Goal: Task Accomplishment & Management: Manage account settings

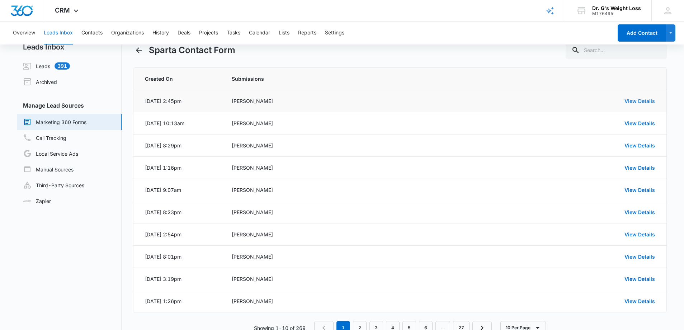
click at [642, 103] on link "View Details" at bounding box center [639, 101] width 30 height 6
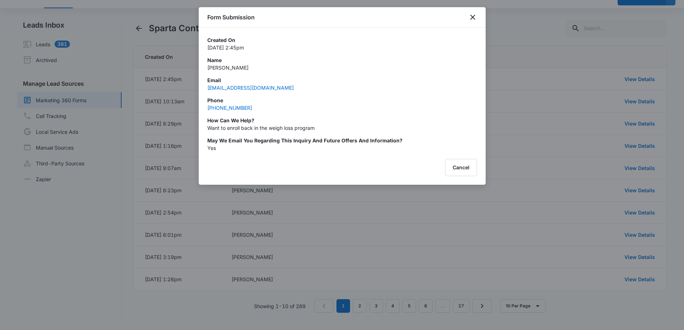
scroll to position [36, 0]
click at [474, 22] on div "Form Submission" at bounding box center [342, 17] width 287 height 20
click at [469, 18] on icon "close" at bounding box center [472, 17] width 9 height 9
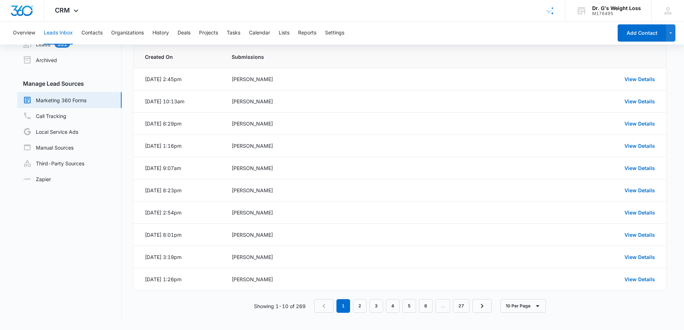
click at [68, 102] on link "Marketing 360 Forms" at bounding box center [54, 100] width 63 height 9
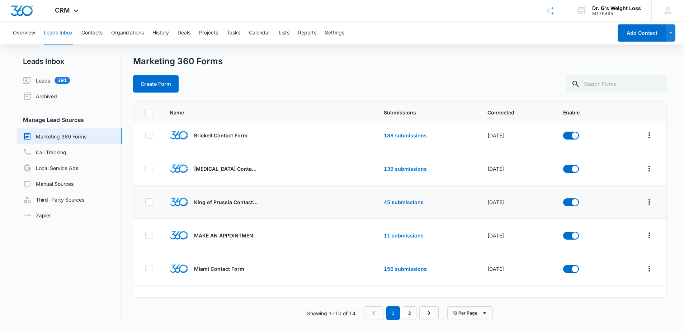
scroll to position [74, 0]
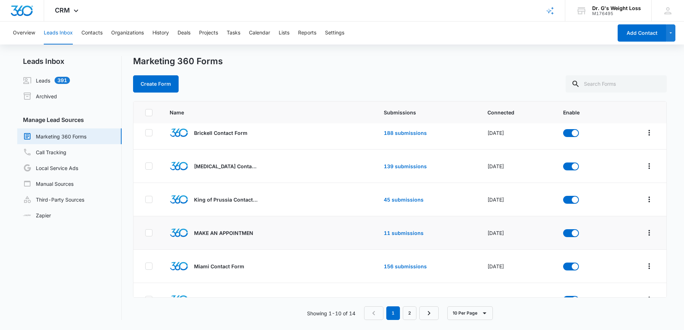
click at [396, 236] on td "11 submissions" at bounding box center [426, 232] width 103 height 33
click at [396, 233] on link "11 submissions" at bounding box center [404, 233] width 40 height 6
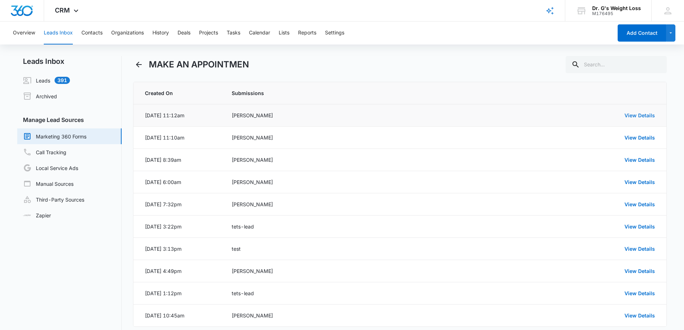
click at [632, 114] on link "View Details" at bounding box center [639, 115] width 30 height 6
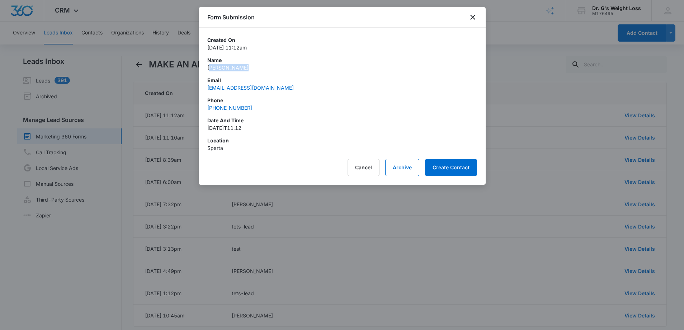
drag, startPoint x: 241, startPoint y: 68, endPoint x: 284, endPoint y: 73, distance: 42.6
click at [284, 73] on div "Created On [DATE] 11:12am Name [PERSON_NAME] Email [EMAIL_ADDRESS][DOMAIN_NAME]…" at bounding box center [342, 93] width 270 height 115
click at [281, 75] on div "Created On [DATE] 11:12am Name [PERSON_NAME] Email [EMAIL_ADDRESS][DOMAIN_NAME]…" at bounding box center [342, 93] width 270 height 115
drag, startPoint x: 207, startPoint y: 67, endPoint x: 289, endPoint y: 108, distance: 92.7
click at [289, 108] on div "Created On [DATE] 11:12am Name [PERSON_NAME] Email [EMAIL_ADDRESS][DOMAIN_NAME]…" at bounding box center [342, 90] width 287 height 124
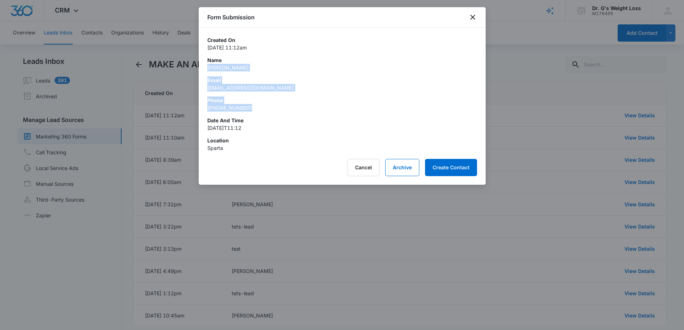
copy div "[PERSON_NAME] Email [EMAIL_ADDRESS][DOMAIN_NAME] Phone [PHONE_NUMBER]"
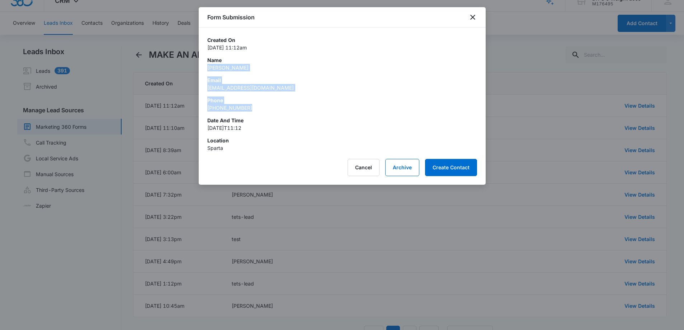
scroll to position [13, 0]
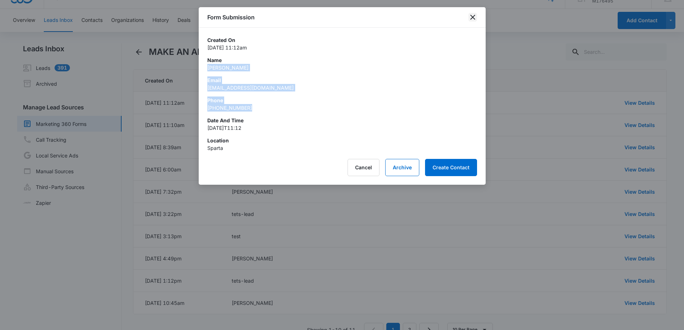
click at [473, 18] on icon "close" at bounding box center [472, 17] width 9 height 9
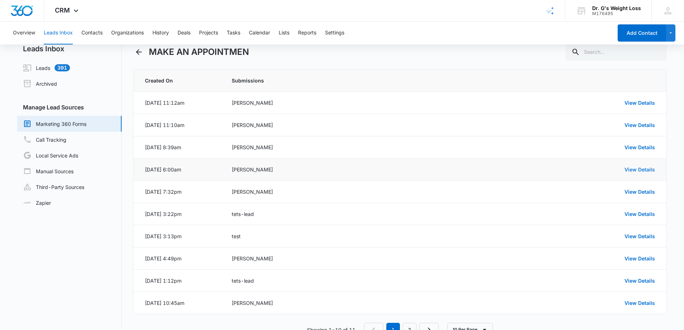
click at [646, 171] on link "View Details" at bounding box center [639, 169] width 30 height 6
click at [639, 191] on link "View Details" at bounding box center [639, 192] width 30 height 6
click at [643, 258] on link "View Details" at bounding box center [639, 258] width 30 height 6
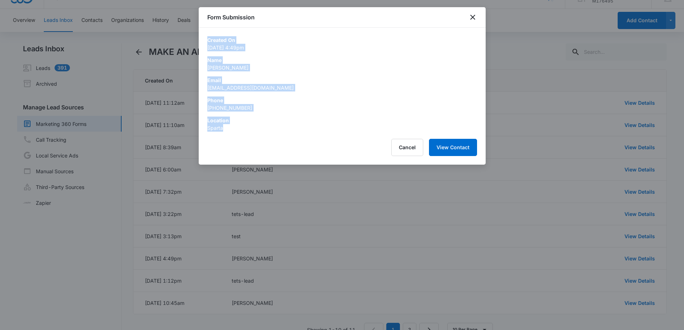
drag, startPoint x: 225, startPoint y: 129, endPoint x: 207, endPoint y: 43, distance: 88.0
click at [207, 43] on div "Created On [DATE] 4:49pm Name [PERSON_NAME] Email [EMAIL_ADDRESS][DOMAIN_NAME] …" at bounding box center [342, 80] width 287 height 104
copy div "Created On [DATE] 4:49pm Name [PERSON_NAME] Email [EMAIL_ADDRESS][DOMAIN_NAME] …"
click at [579, 25] on div at bounding box center [342, 165] width 684 height 330
